Goal: Navigation & Orientation: Understand site structure

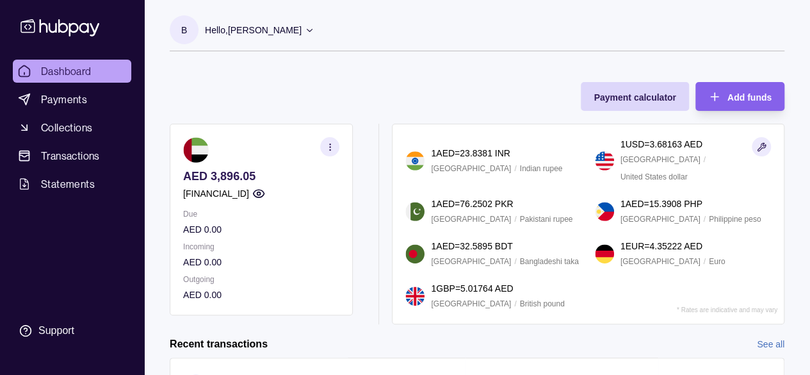
click at [327, 144] on icon "button" at bounding box center [330, 147] width 10 height 10
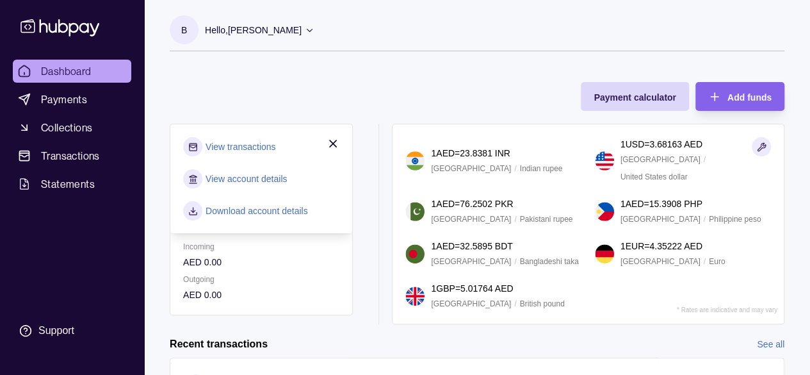
click at [351, 56] on div "B Hello, [PERSON_NAME] Astrolab Consult Limited Account Terms and conditions Pr…" at bounding box center [477, 39] width 615 height 49
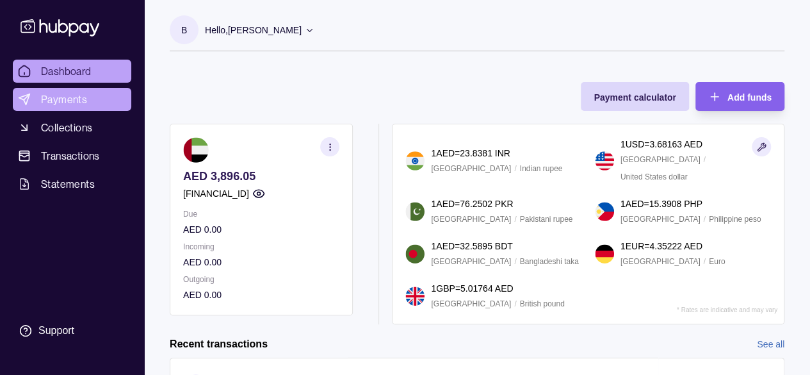
click at [56, 97] on span "Payments" at bounding box center [64, 99] width 46 height 15
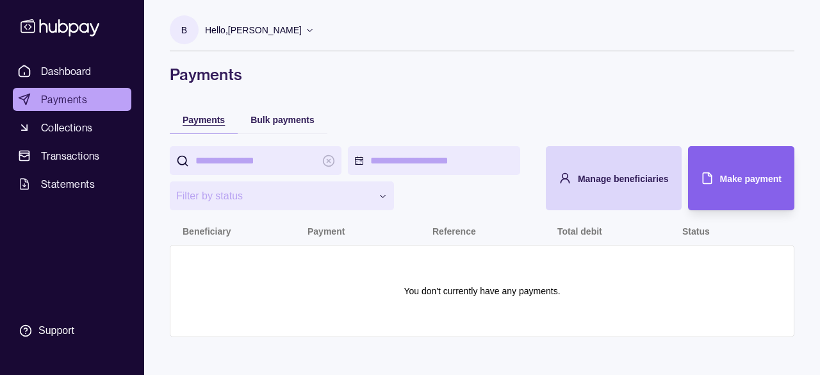
click at [179, 124] on div "Payments" at bounding box center [194, 118] width 62 height 15
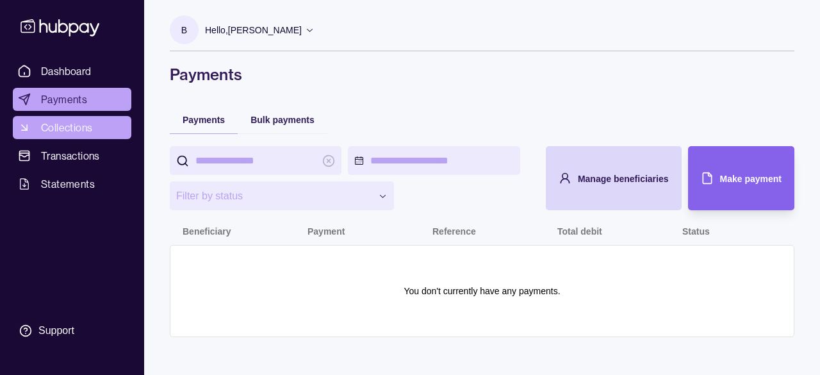
click at [79, 127] on span "Collections" at bounding box center [66, 127] width 51 height 15
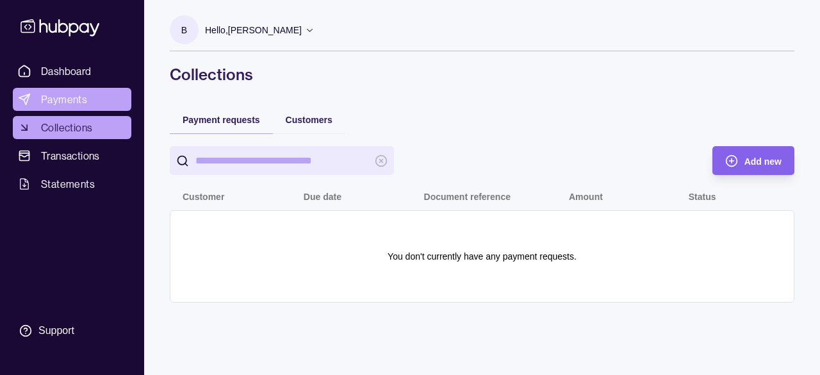
click at [53, 99] on span "Payments" at bounding box center [64, 99] width 46 height 15
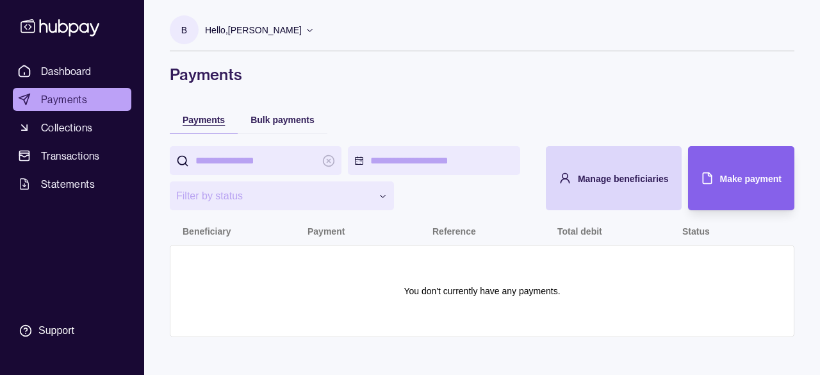
click at [201, 126] on div "Payments" at bounding box center [204, 118] width 42 height 15
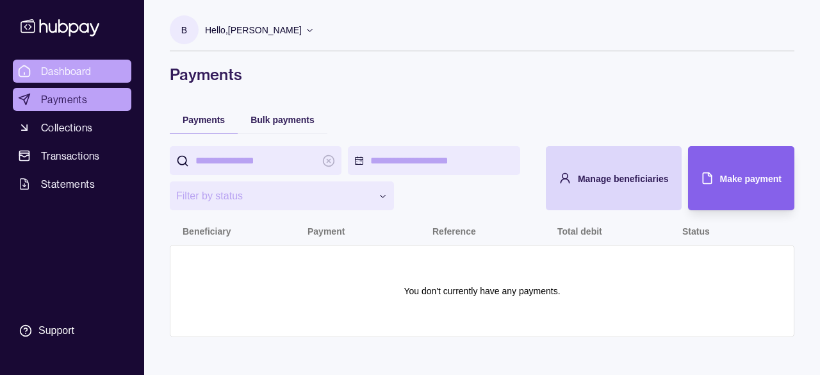
click at [53, 69] on span "Dashboard" at bounding box center [66, 70] width 51 height 15
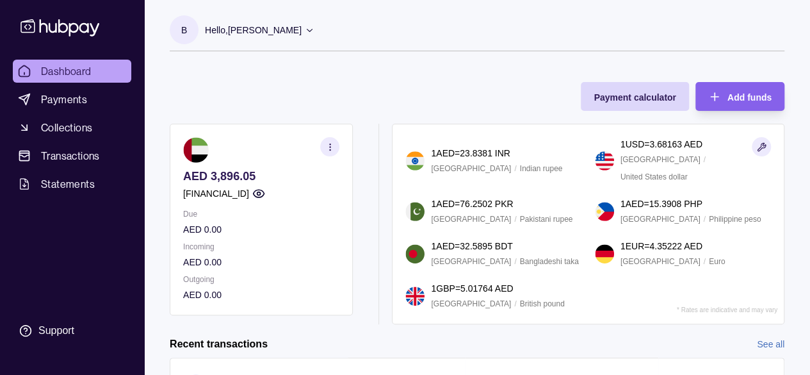
scroll to position [189, 0]
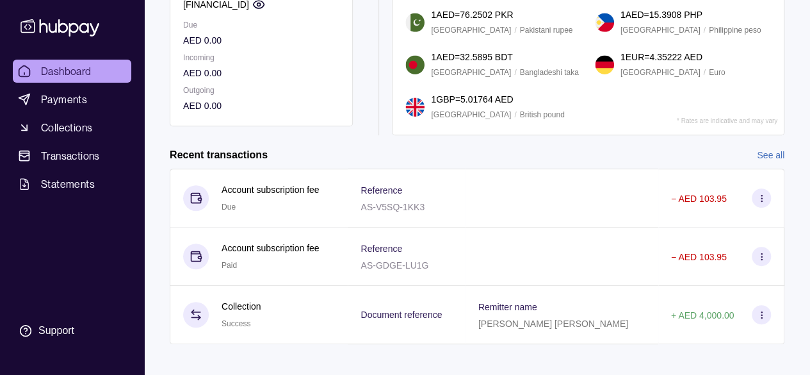
click at [361, 366] on div "B Hello, [PERSON_NAME] Astrolab Consult Limited Account Terms and conditions Pr…" at bounding box center [477, 98] width 666 height 574
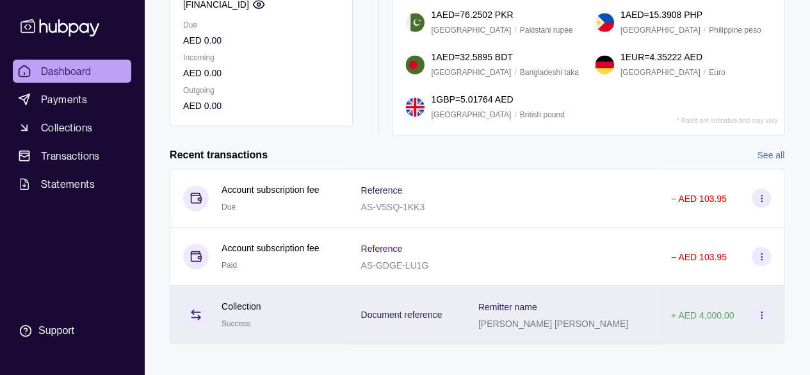
click at [767, 306] on section at bounding box center [761, 314] width 19 height 19
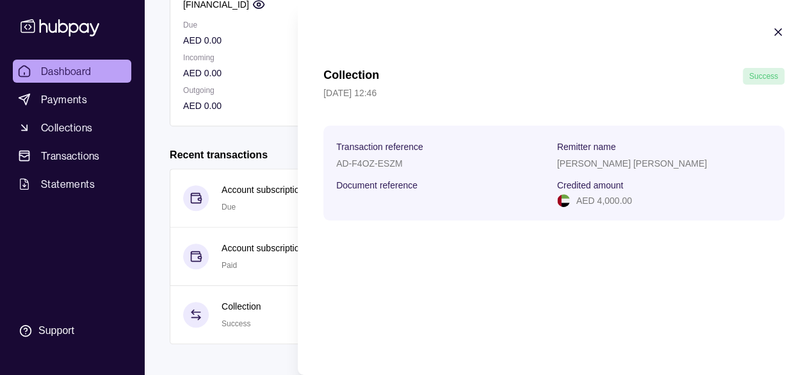
click at [224, 357] on html "Dashboard Payments Collections Transactions Statements Support B Hello, [PERSON…" at bounding box center [405, 98] width 810 height 574
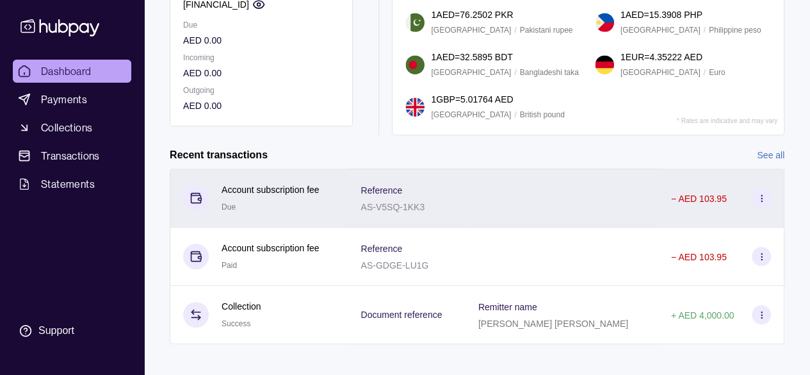
scroll to position [0, 0]
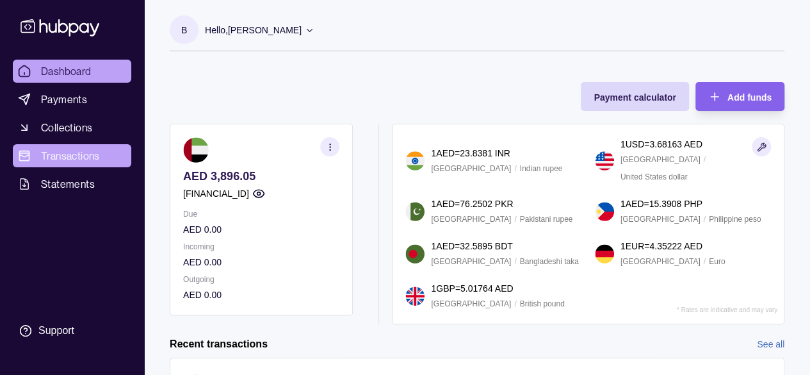
click at [78, 151] on span "Transactions" at bounding box center [70, 155] width 59 height 15
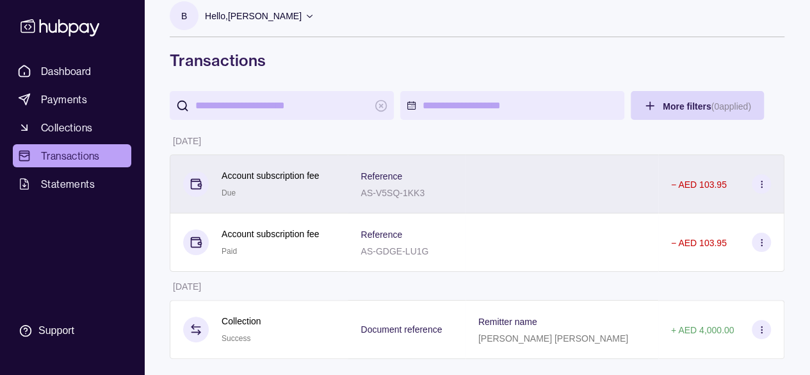
scroll to position [22, 0]
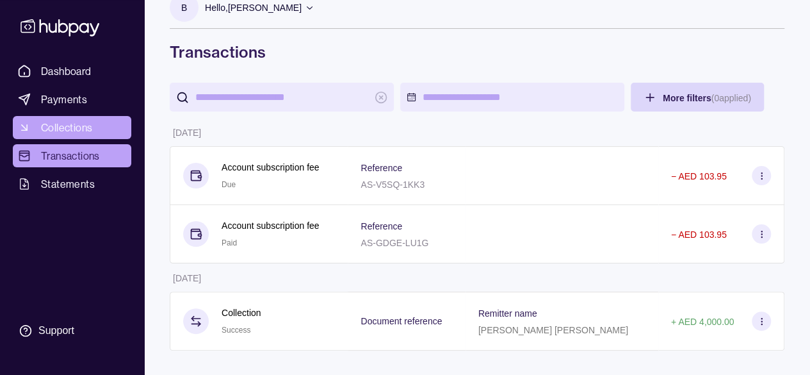
click at [72, 131] on span "Collections" at bounding box center [66, 127] width 51 height 15
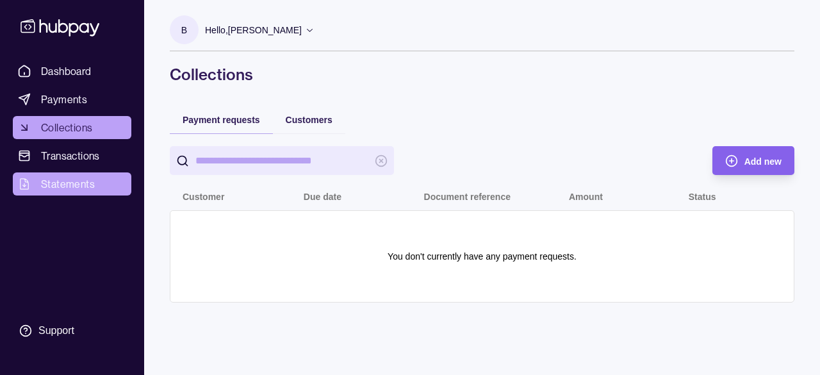
click at [55, 176] on span "Statements" at bounding box center [68, 183] width 54 height 15
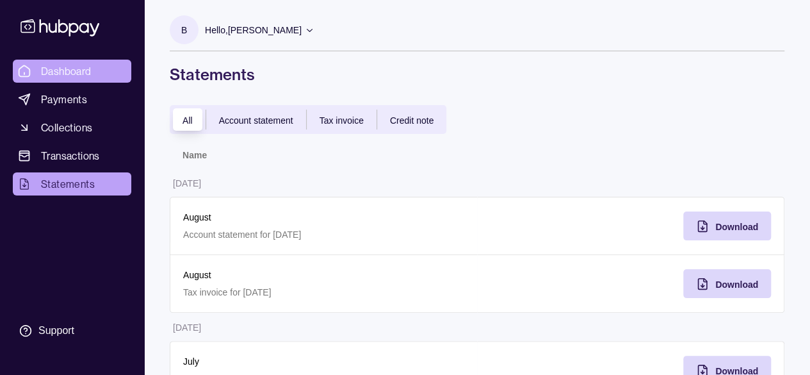
click at [58, 68] on span "Dashboard" at bounding box center [66, 70] width 51 height 15
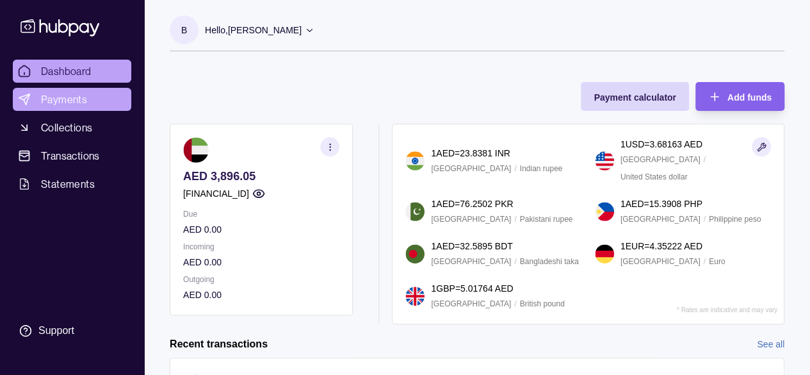
click at [62, 109] on link "Payments" at bounding box center [72, 99] width 119 height 23
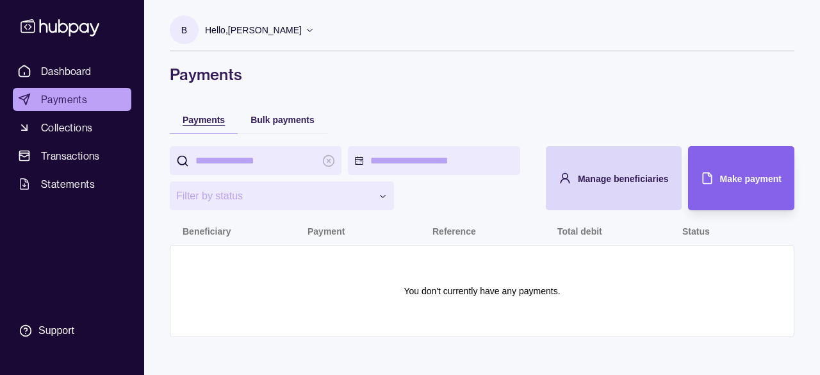
click at [208, 120] on span "Payments" at bounding box center [204, 120] width 42 height 10
click at [292, 115] on span "Bulk payments" at bounding box center [282, 120] width 64 height 10
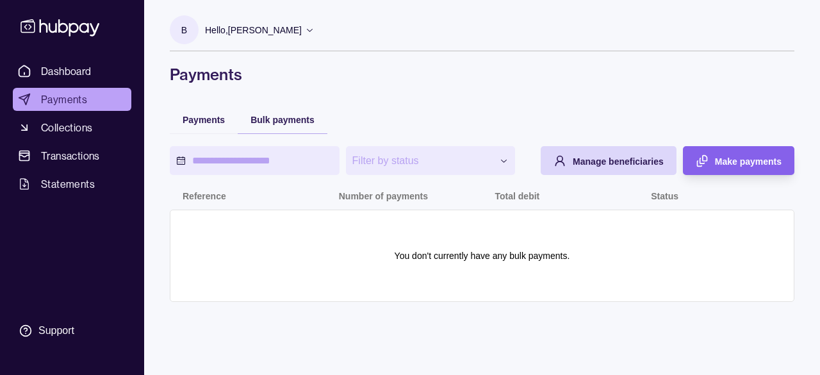
click at [227, 122] on div "Payments" at bounding box center [204, 119] width 68 height 28
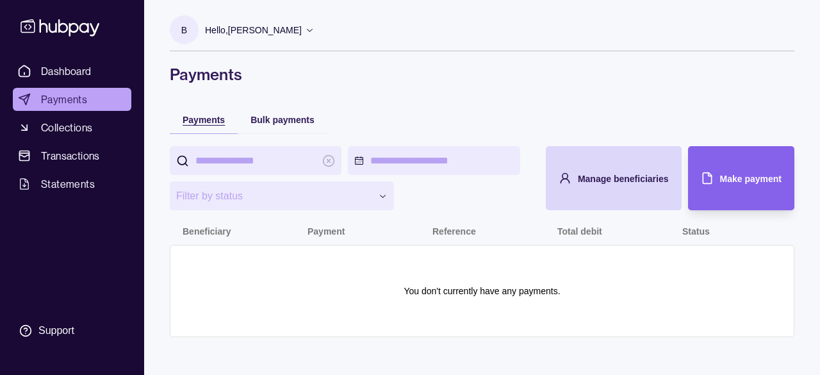
click at [206, 122] on span "Payments" at bounding box center [204, 120] width 42 height 10
click at [207, 122] on span "Payments" at bounding box center [204, 120] width 42 height 10
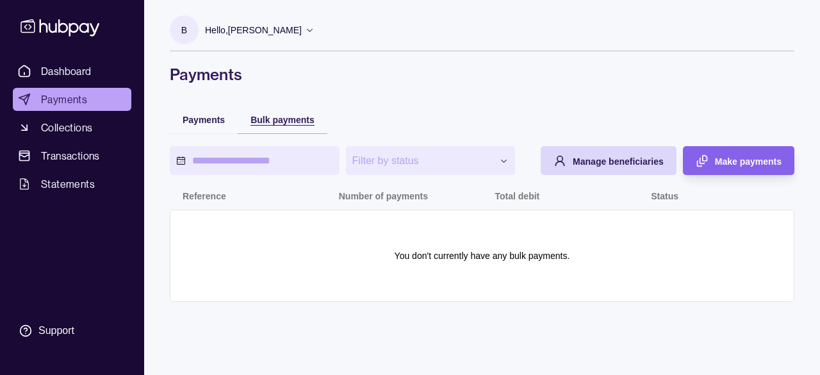
click at [287, 120] on span "Bulk payments" at bounding box center [282, 120] width 64 height 10
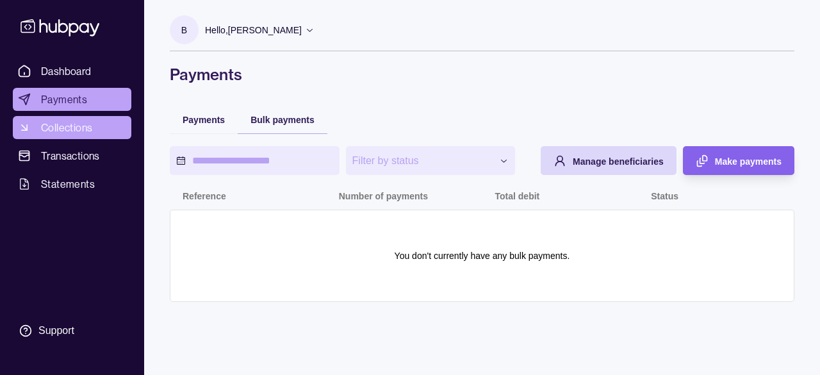
click at [77, 133] on span "Collections" at bounding box center [66, 127] width 51 height 15
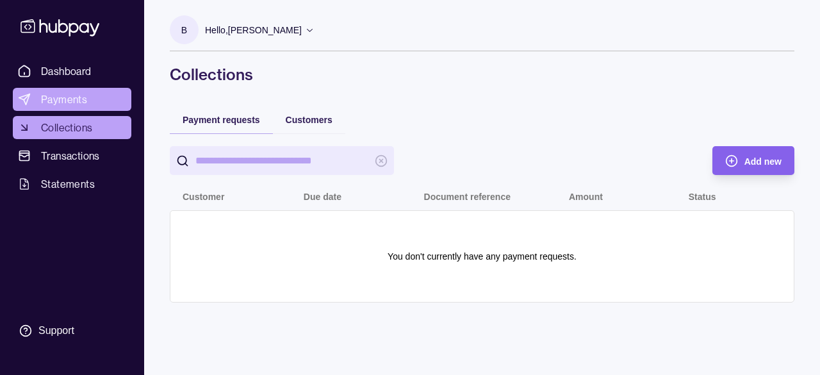
click at [53, 91] on link "Payments" at bounding box center [72, 99] width 119 height 23
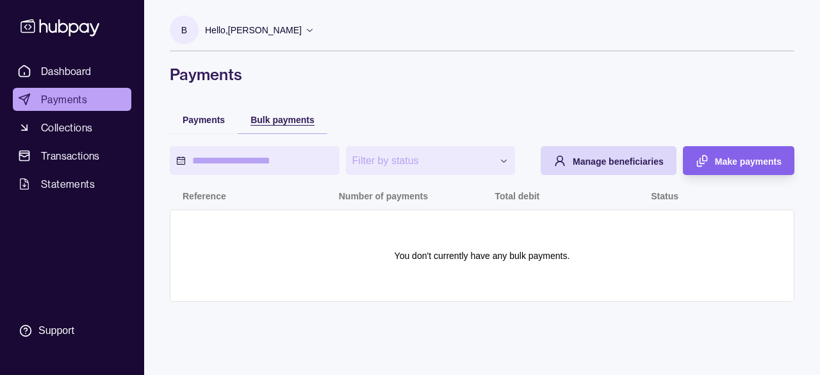
click at [270, 121] on span "Bulk payments" at bounding box center [282, 120] width 64 height 10
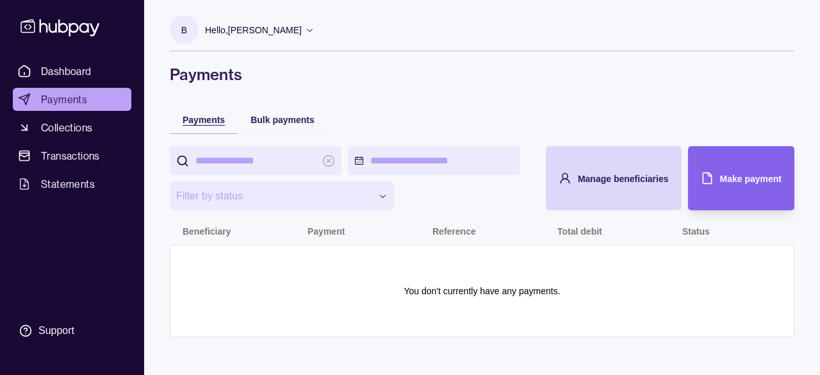
click at [201, 119] on span "Payments" at bounding box center [204, 120] width 42 height 10
click at [49, 95] on span "Payments" at bounding box center [64, 99] width 46 height 15
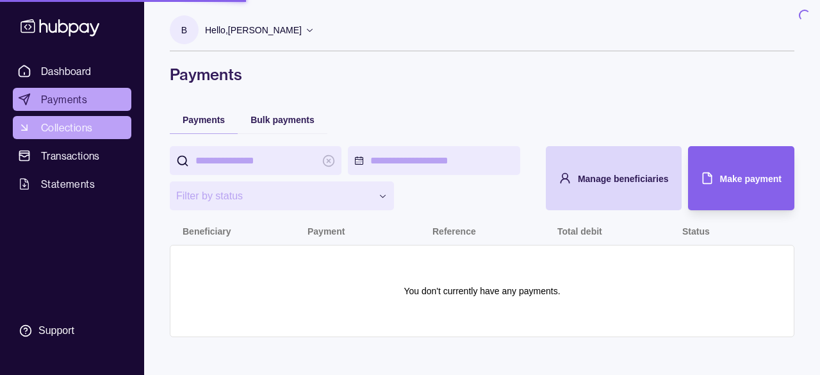
click at [71, 121] on span "Collections" at bounding box center [66, 127] width 51 height 15
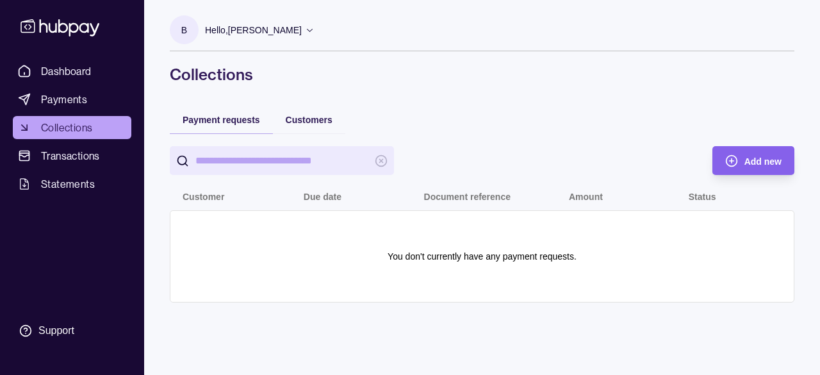
click at [63, 65] on span "Dashboard" at bounding box center [66, 70] width 51 height 15
